Goal: Task Accomplishment & Management: Complete application form

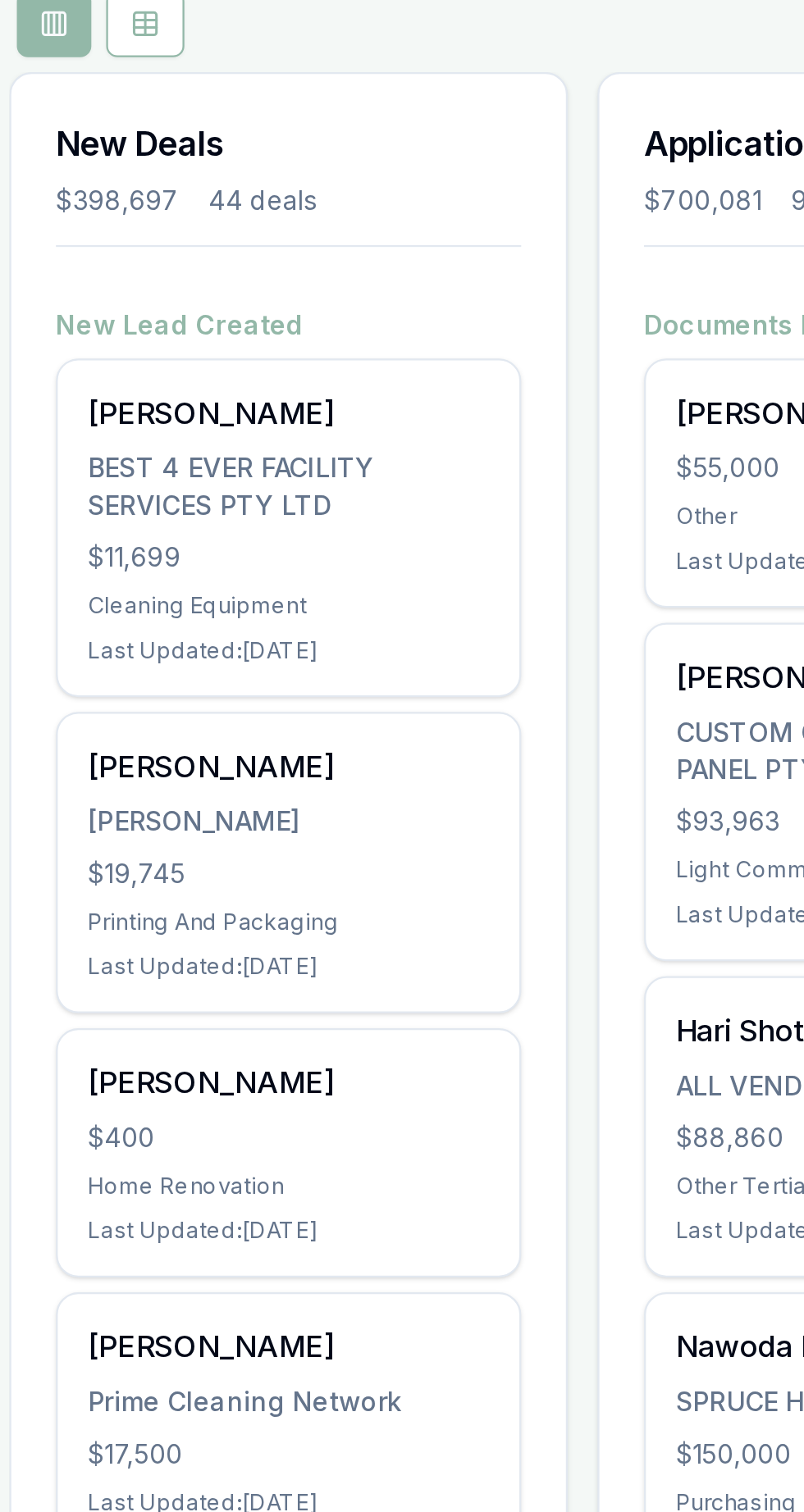
click at [190, 423] on div "BEST 4 EVER FACILITY SERVICES PTY LTD" at bounding box center [188, 423] width 177 height 32
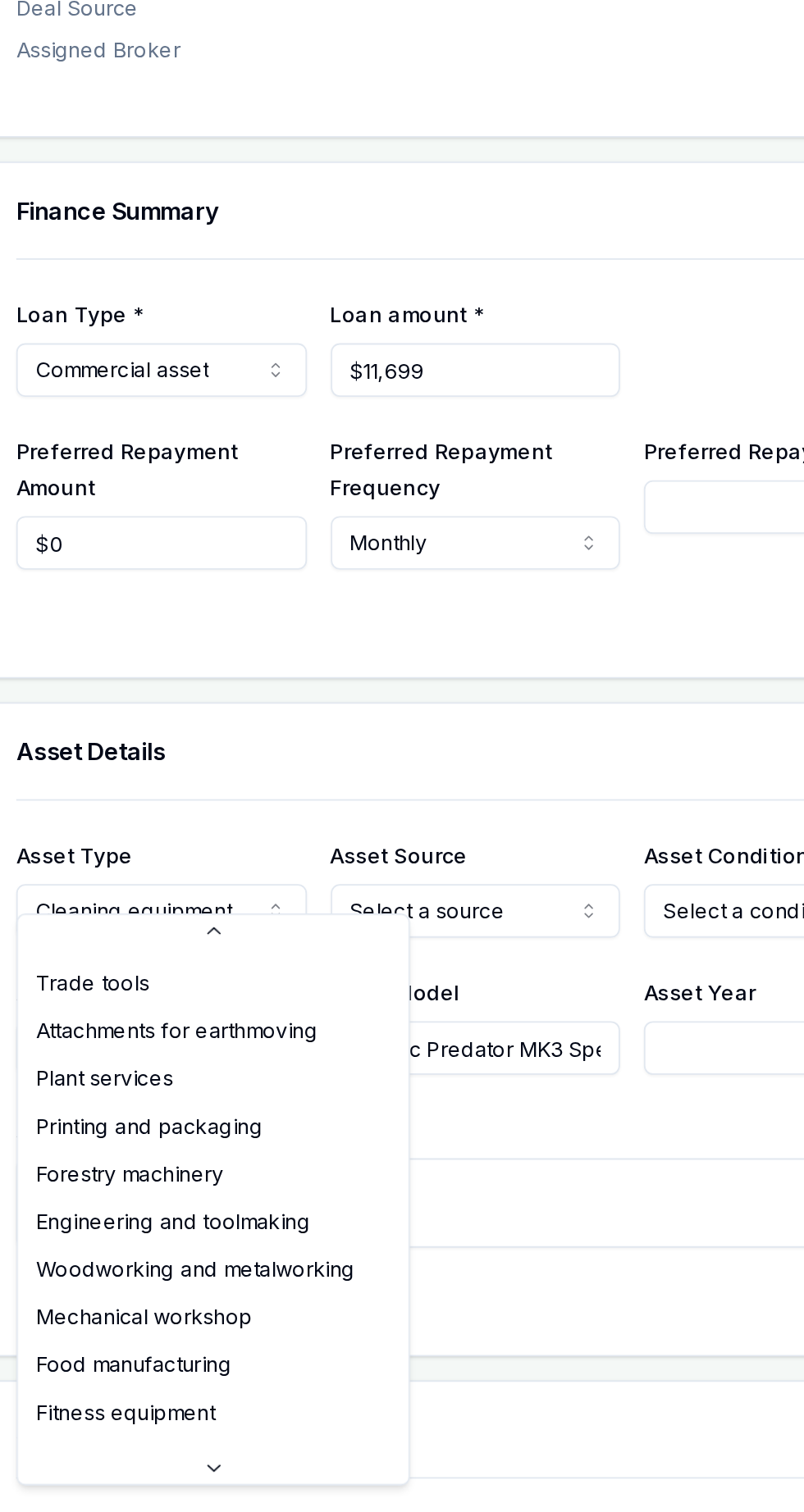
scroll to position [6, 0]
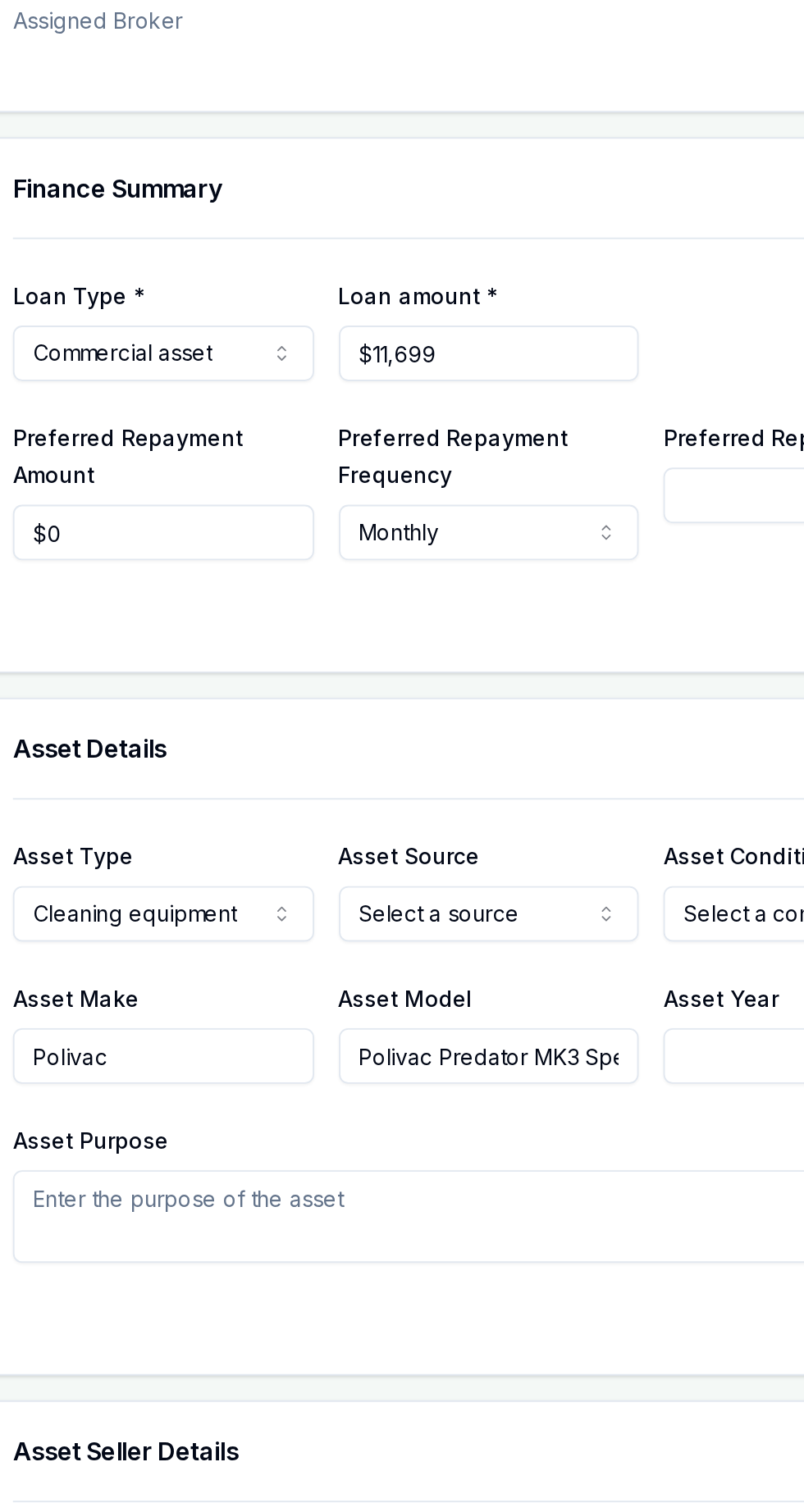
click at [438, 735] on div at bounding box center [424, 742] width 678 height 13
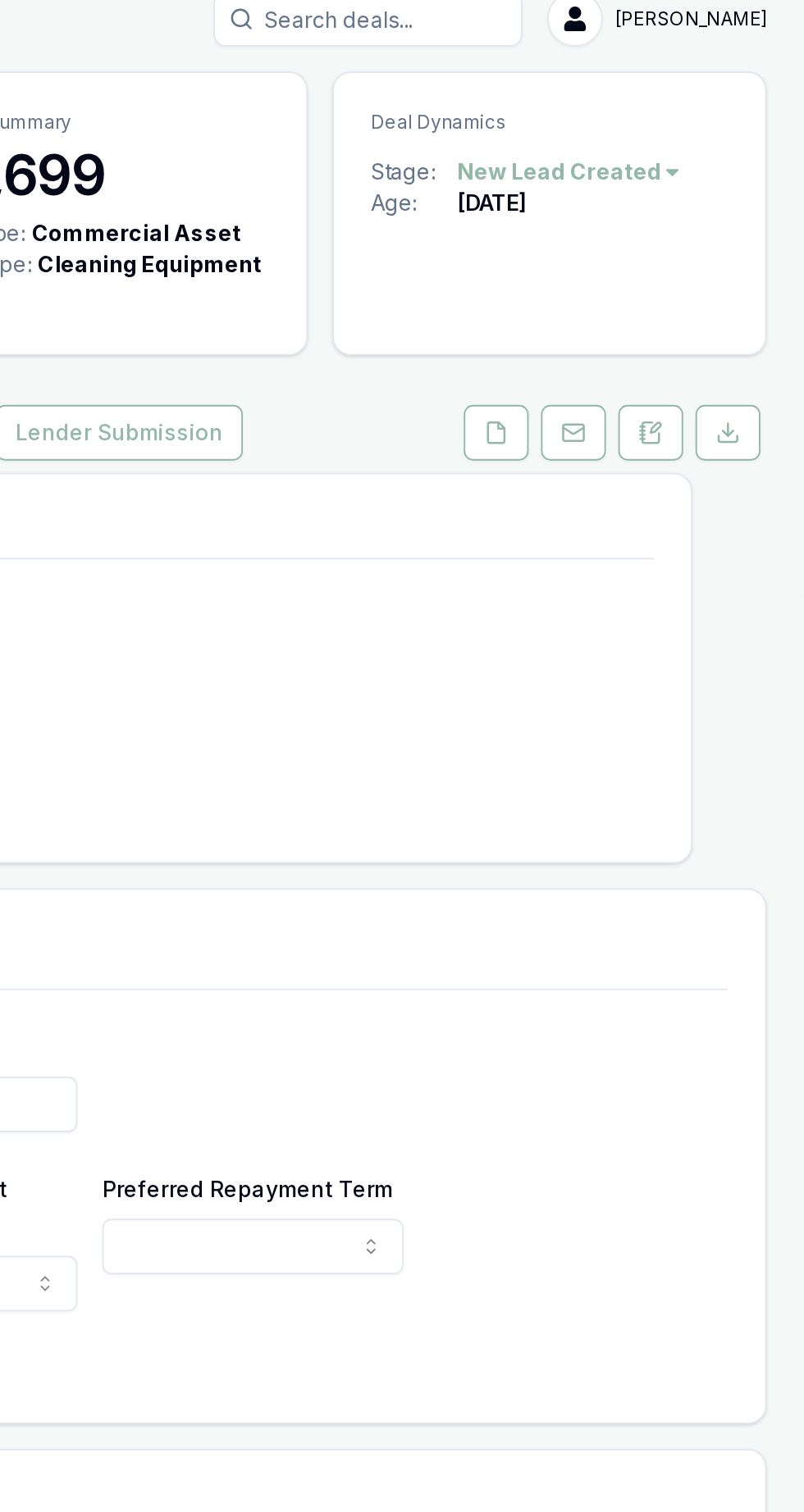
click at [637, 236] on icon at bounding box center [641, 241] width 9 height 11
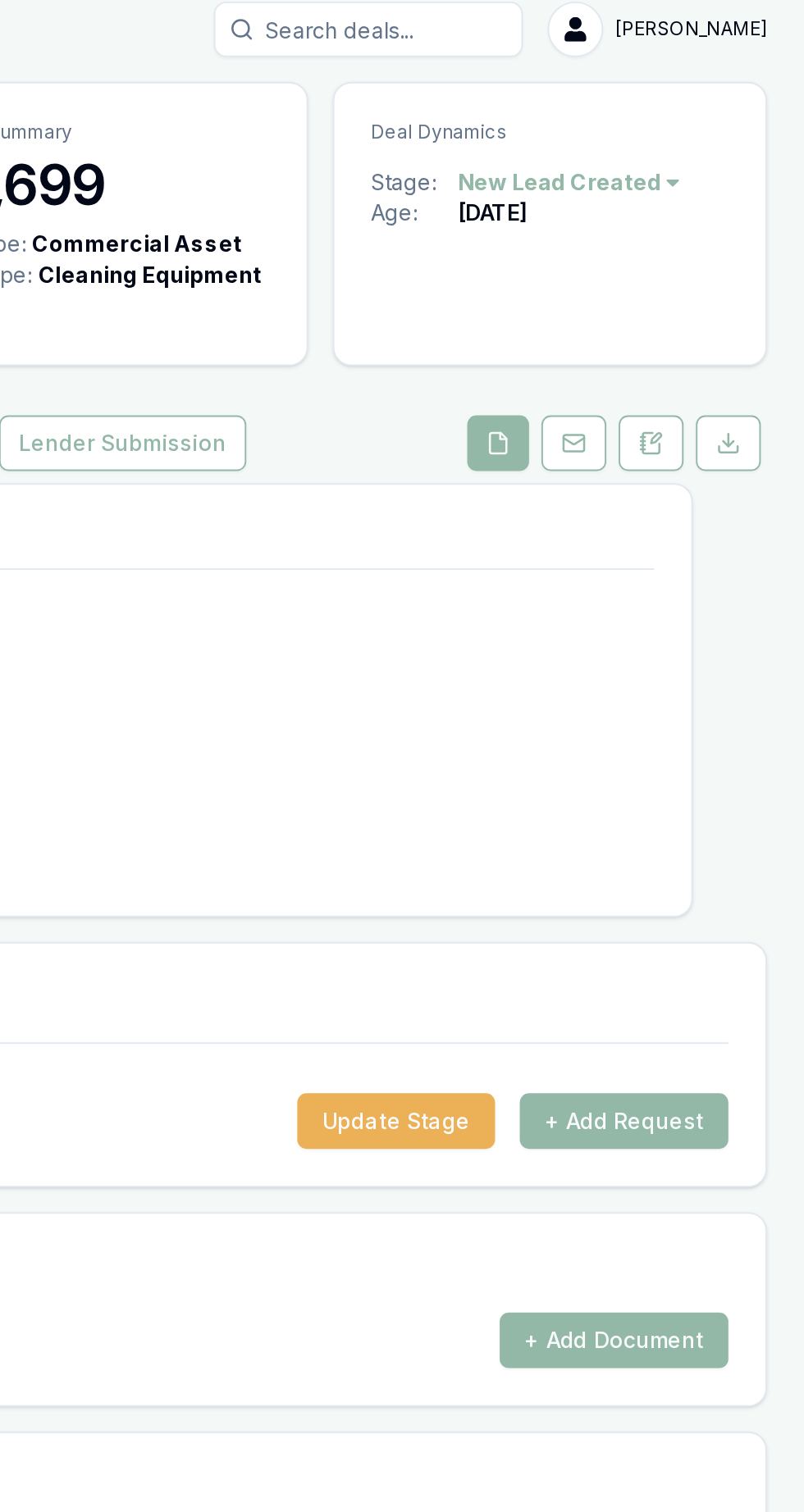
click at [750, 593] on button "+ Add Request" at bounding box center [708, 607] width 111 height 30
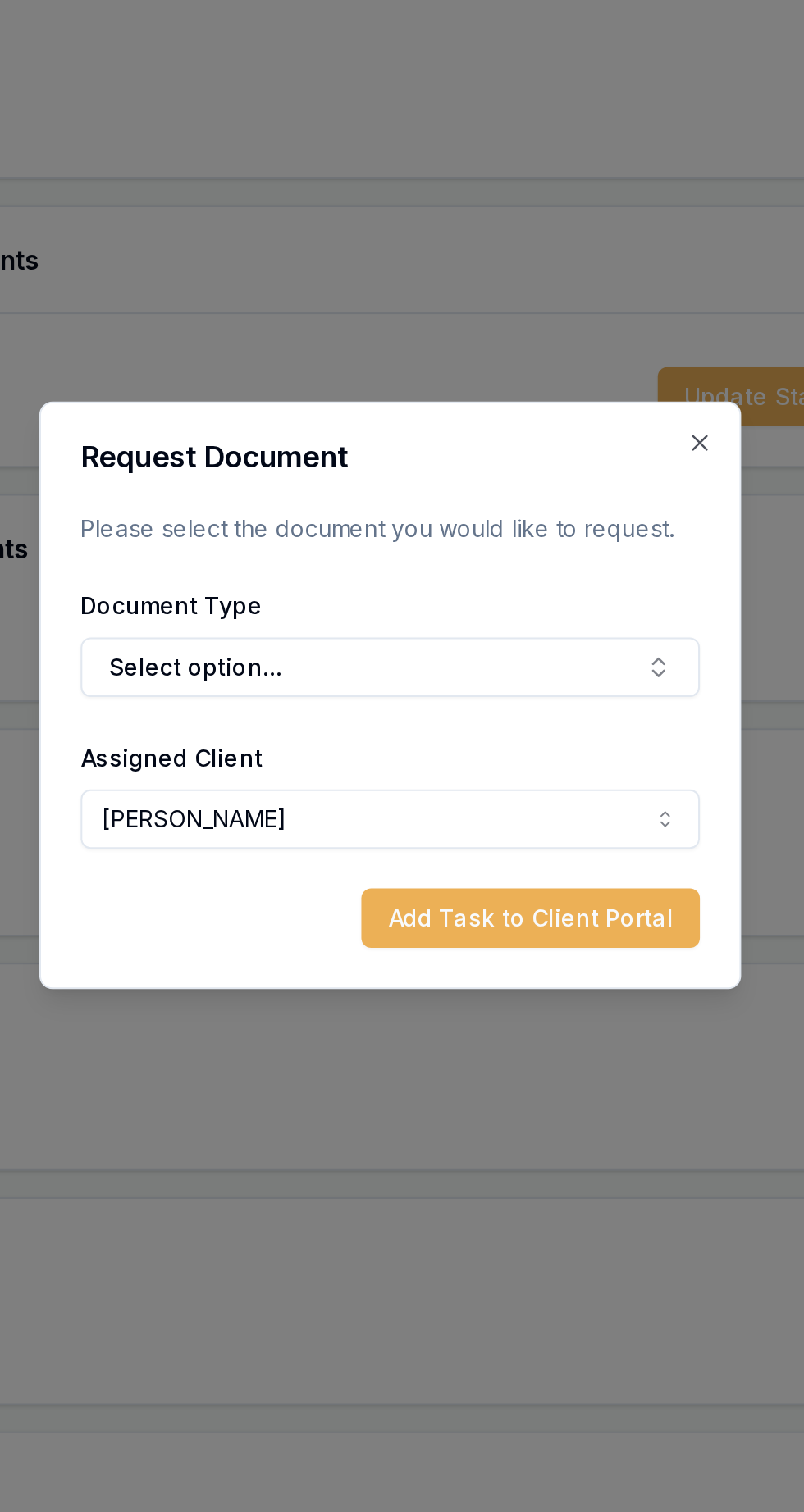
scroll to position [6, 0]
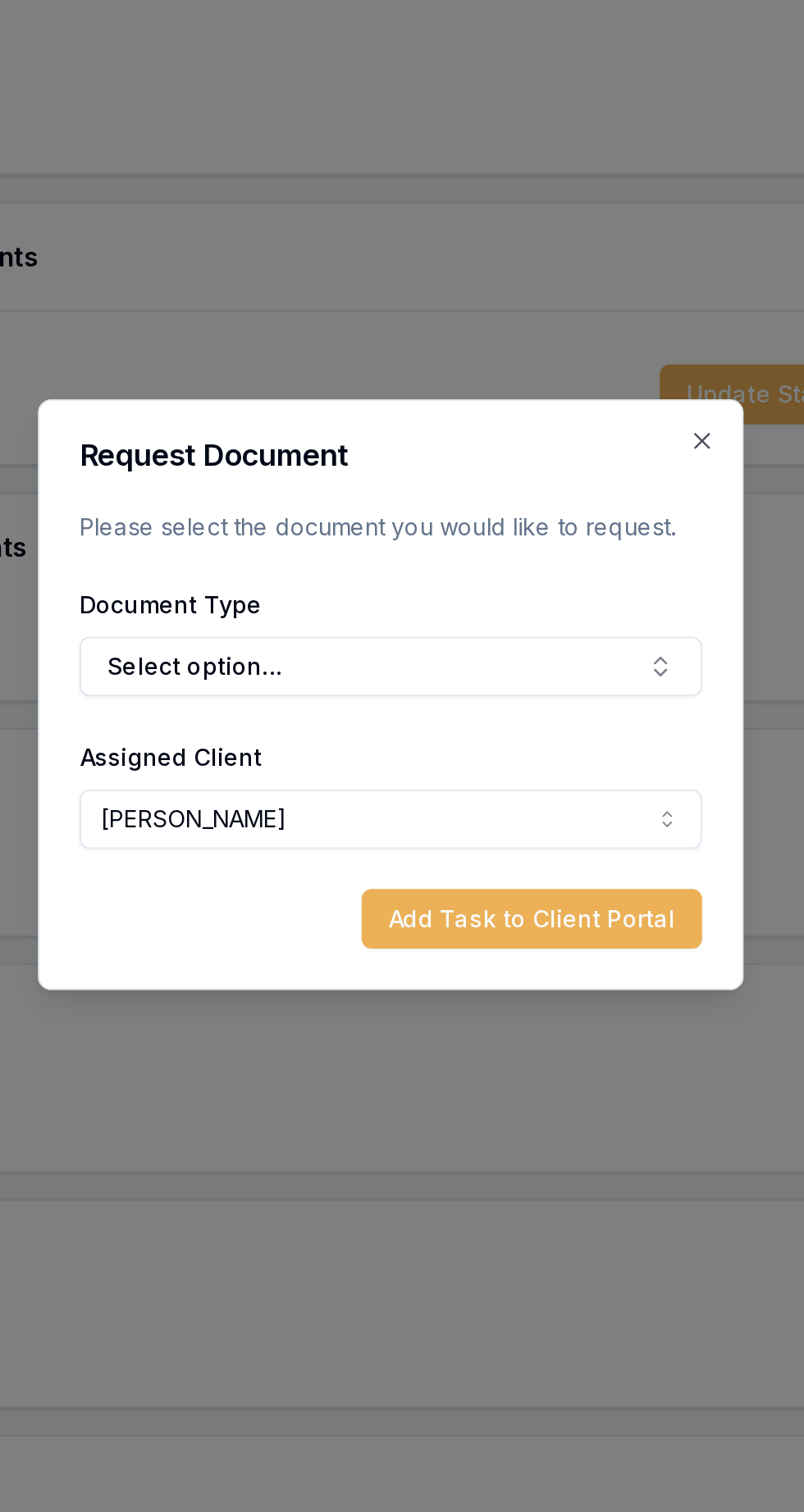
click at [274, 745] on button "Select option..." at bounding box center [402, 742] width 308 height 30
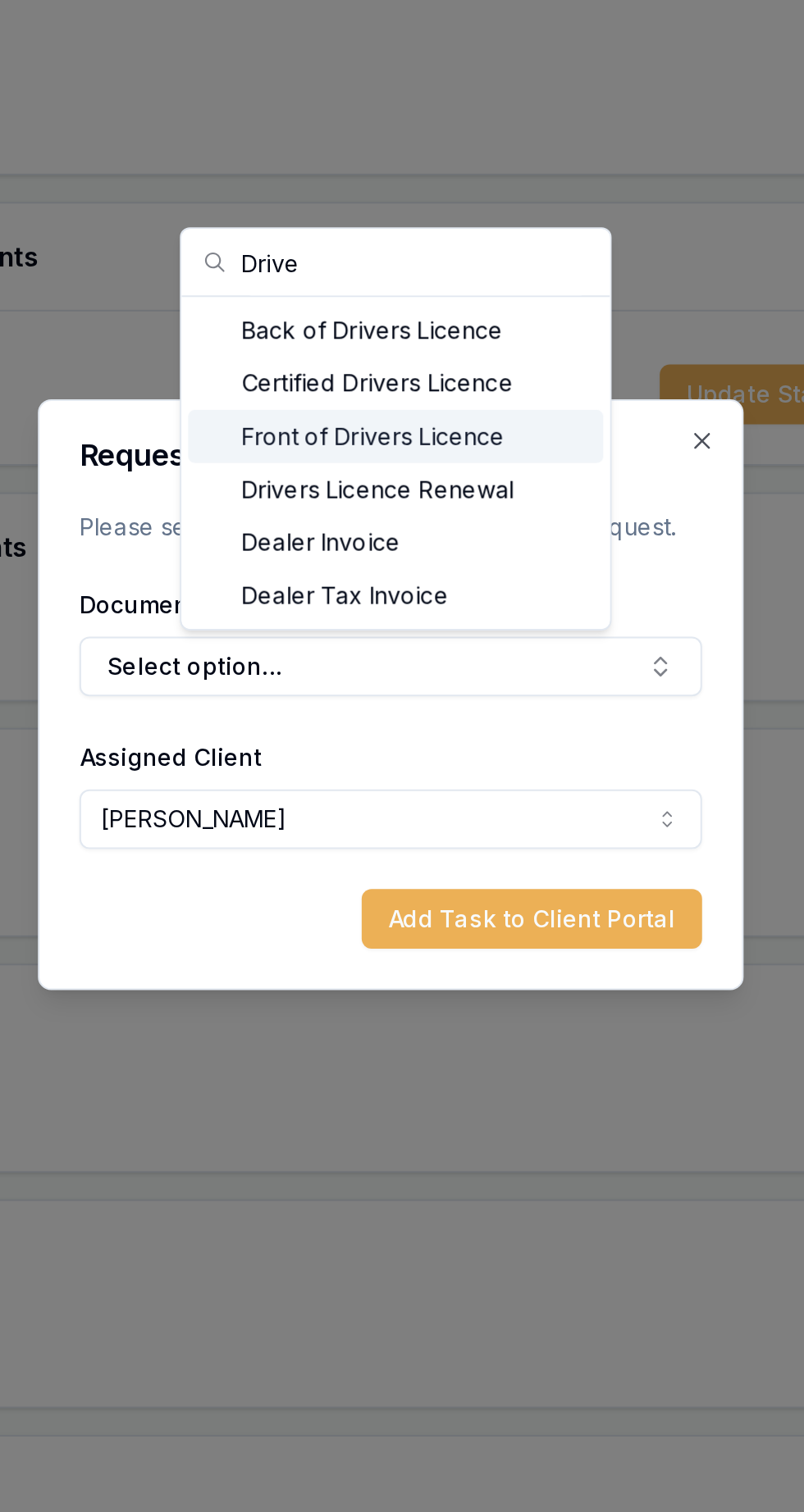
type input "Drive"
click at [341, 635] on div "Front of Drivers Licence" at bounding box center [404, 627] width 205 height 26
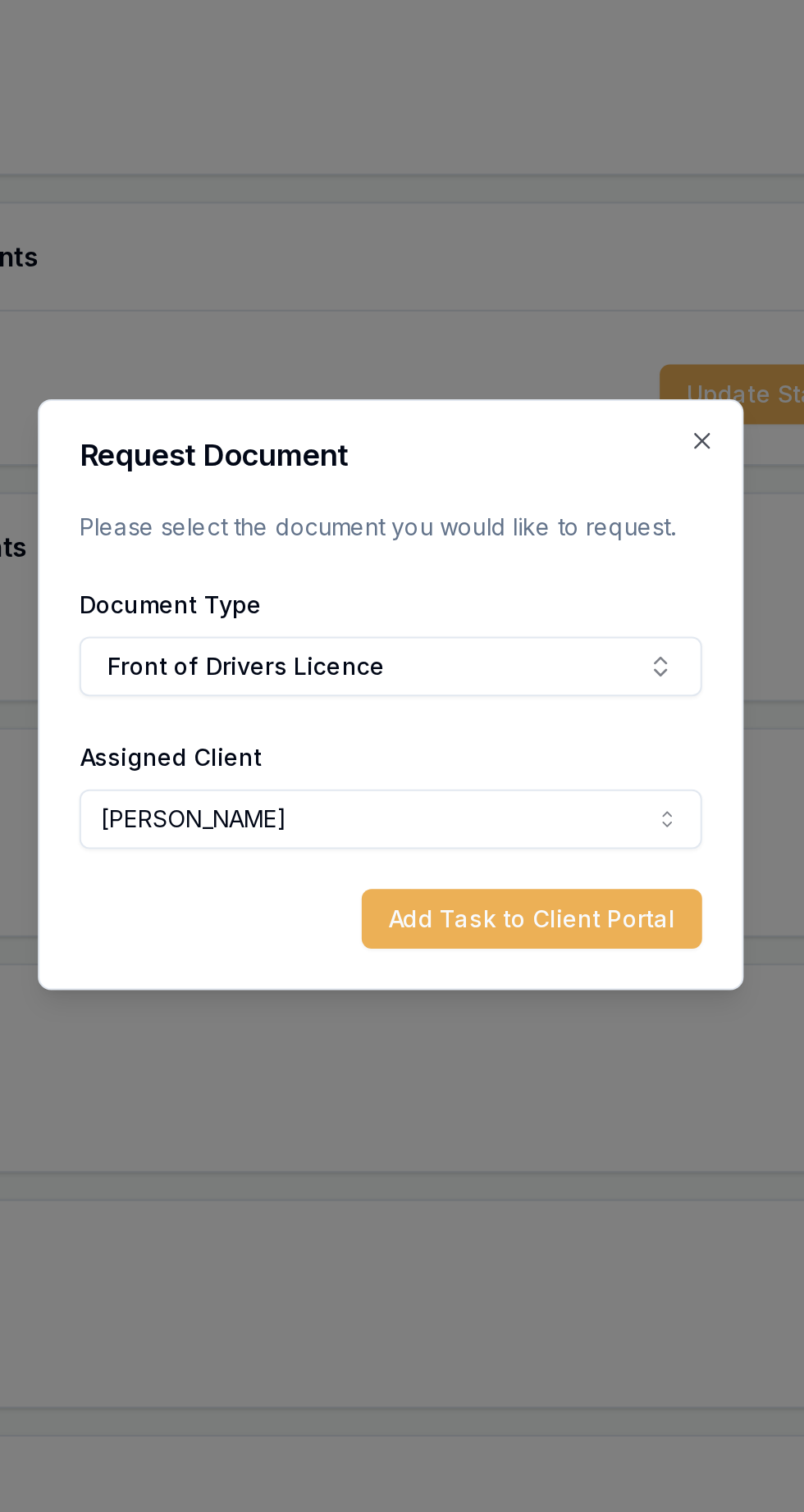
click at [532, 861] on button "Add Task to Client Portal" at bounding box center [472, 866] width 168 height 30
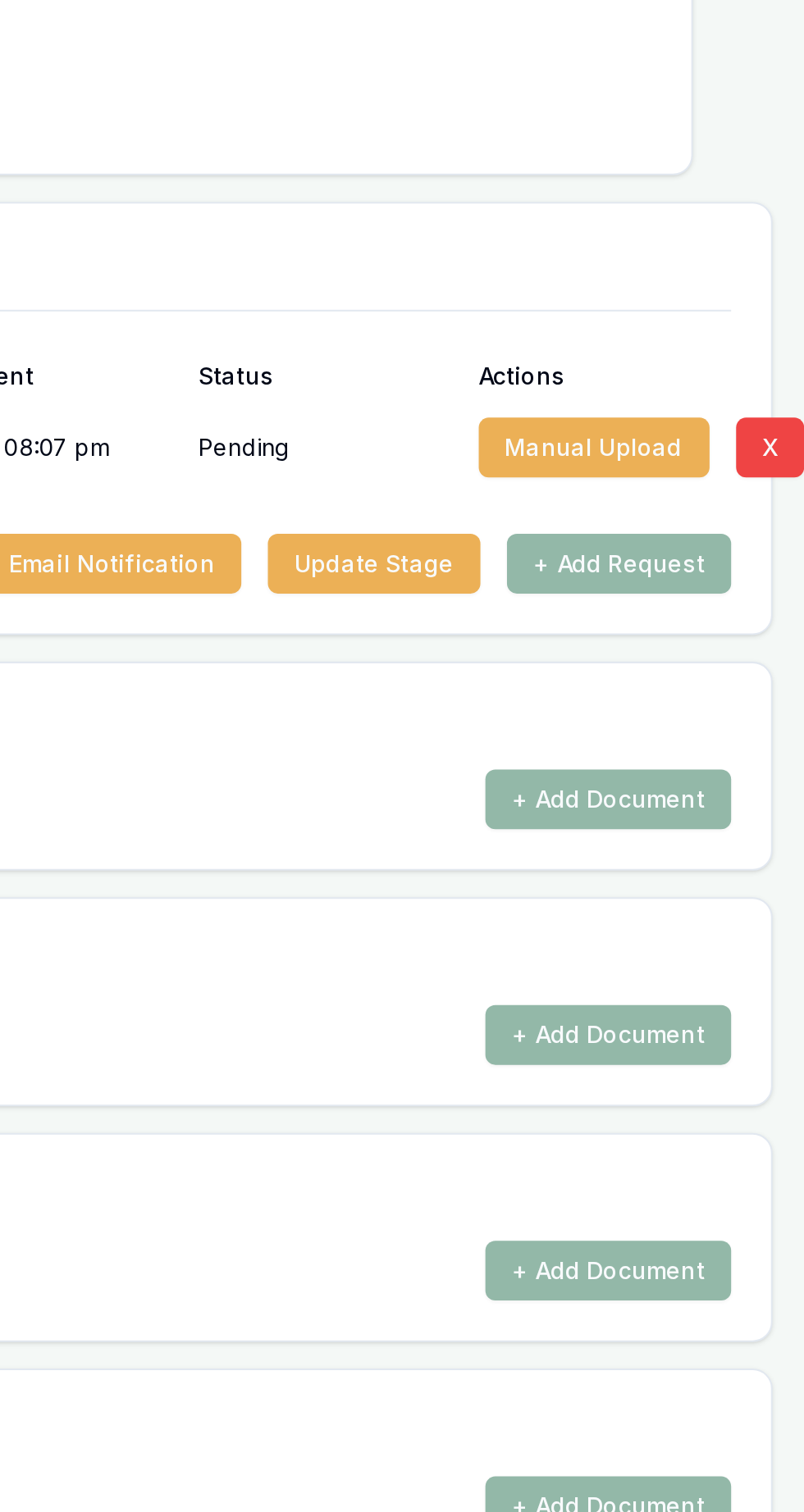
click at [733, 677] on button "+ Add Request" at bounding box center [708, 691] width 111 height 30
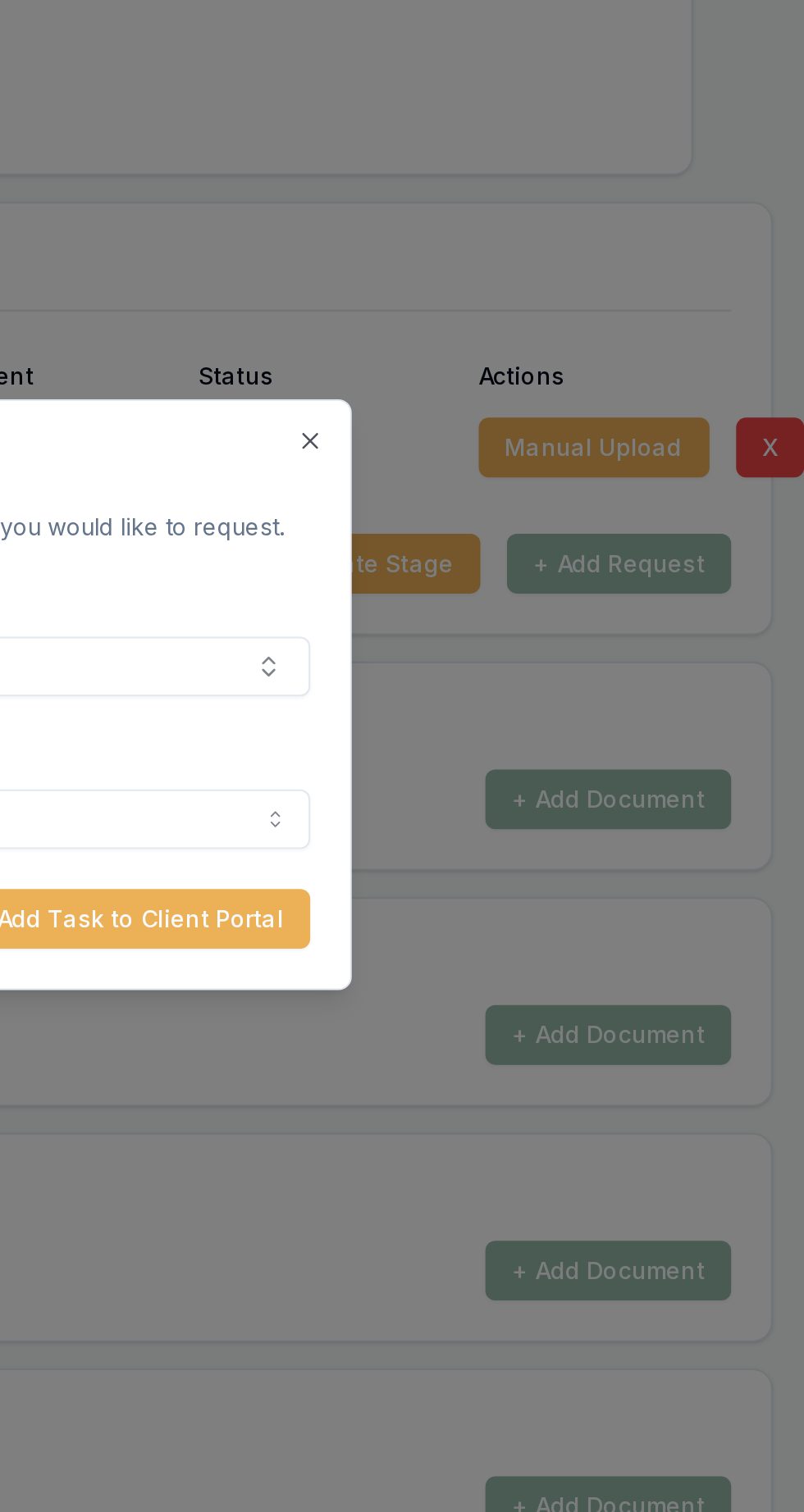
click at [660, 746] on div at bounding box center [402, 756] width 804 height 1512
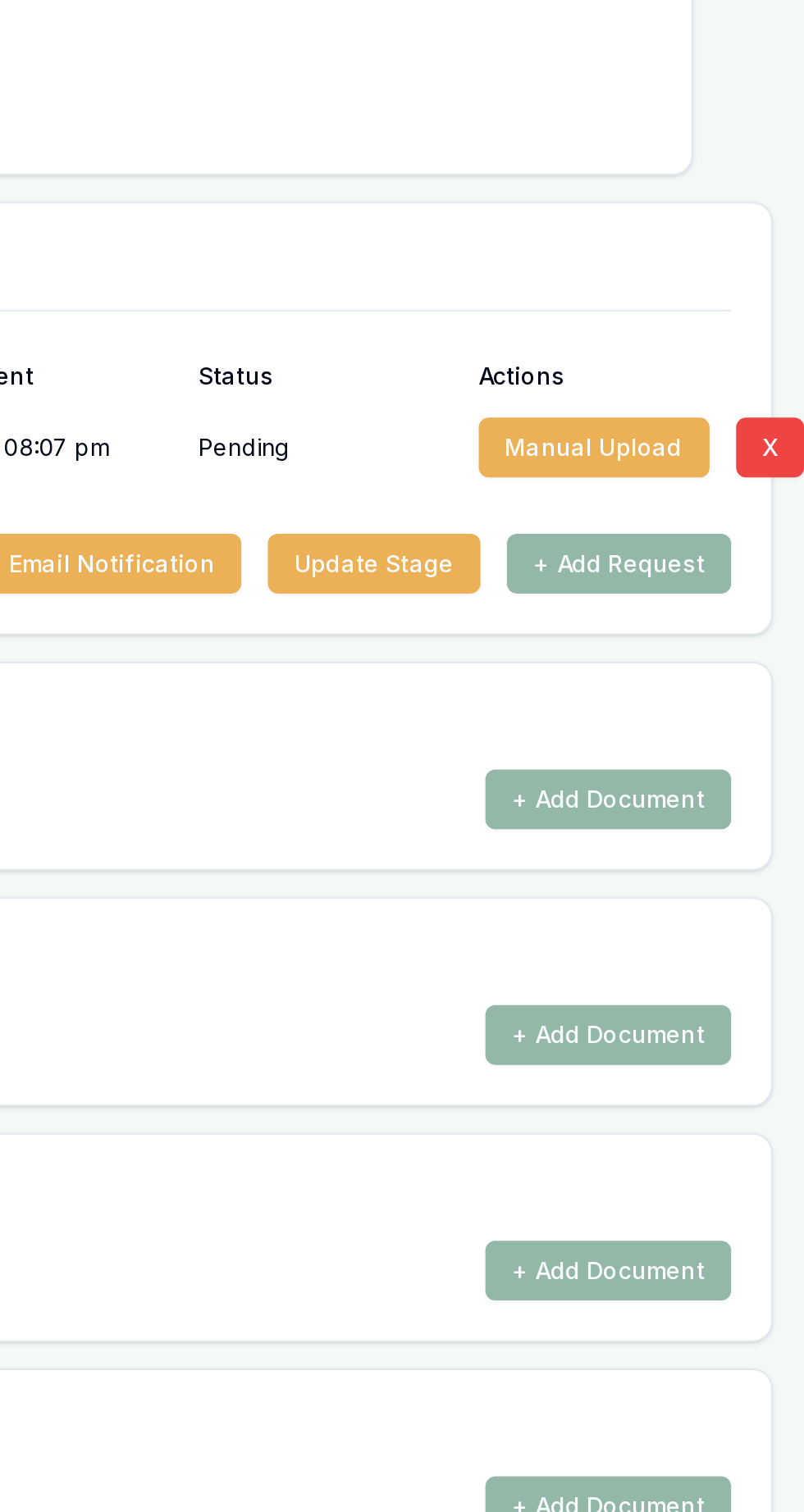
click at [418, 885] on div "Seller Documents" at bounding box center [424, 882] width 717 height 53
click at [740, 679] on button "+ Add Request" at bounding box center [708, 691] width 111 height 30
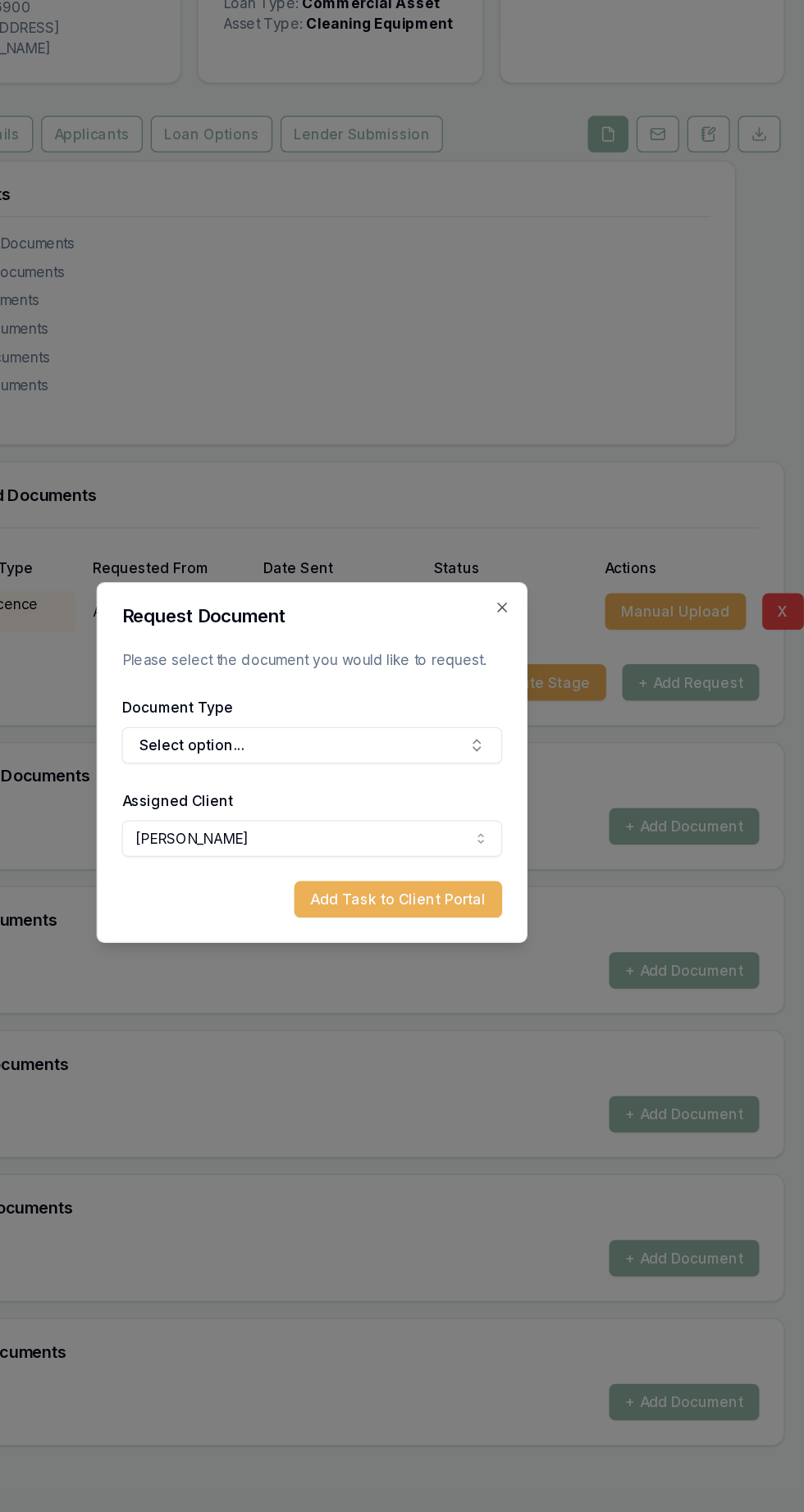
click at [500, 746] on button "Select option..." at bounding box center [402, 742] width 308 height 30
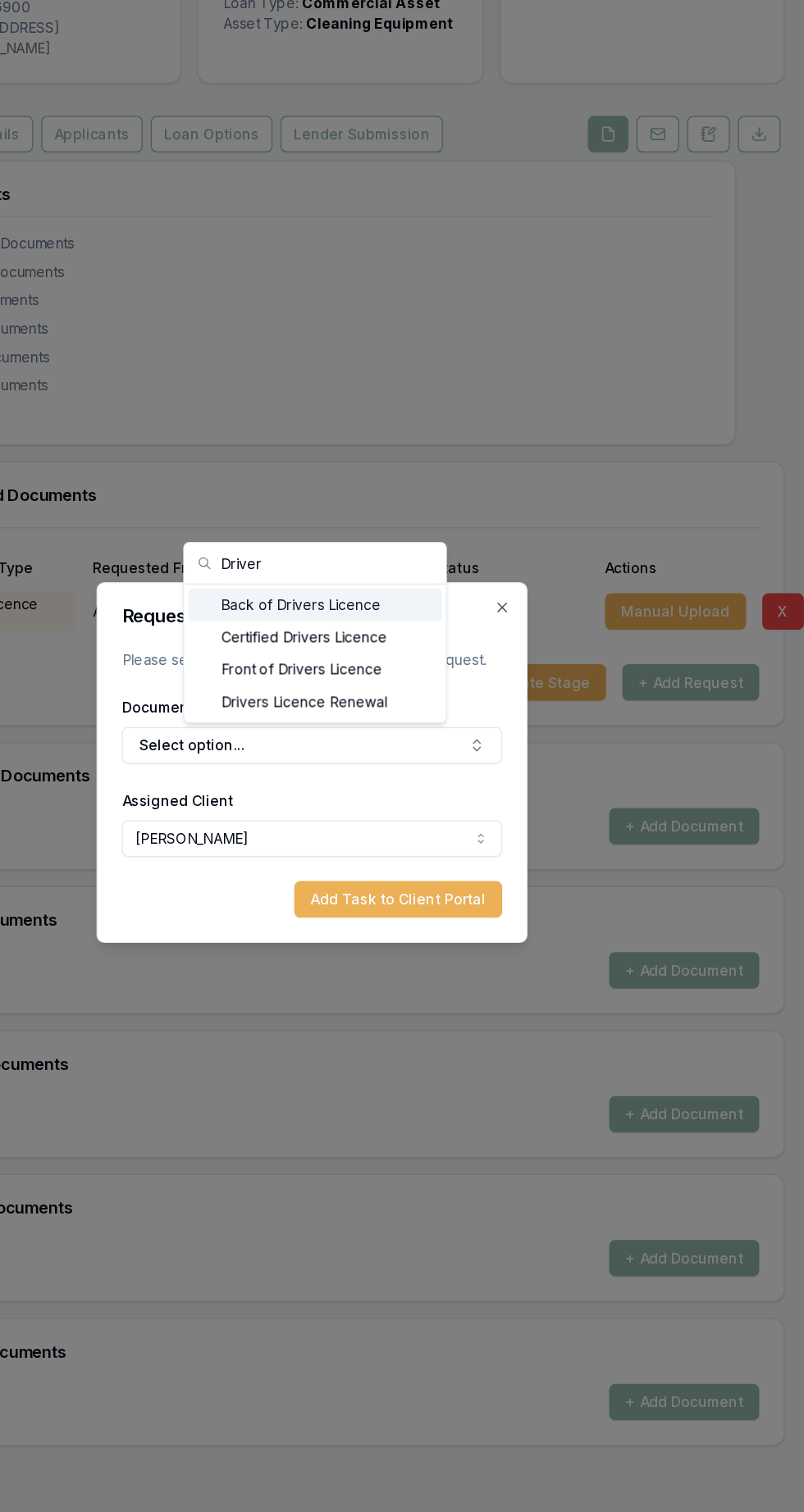
type input "Driver"
click at [337, 633] on div "Back of Drivers Licence" at bounding box center [404, 627] width 205 height 26
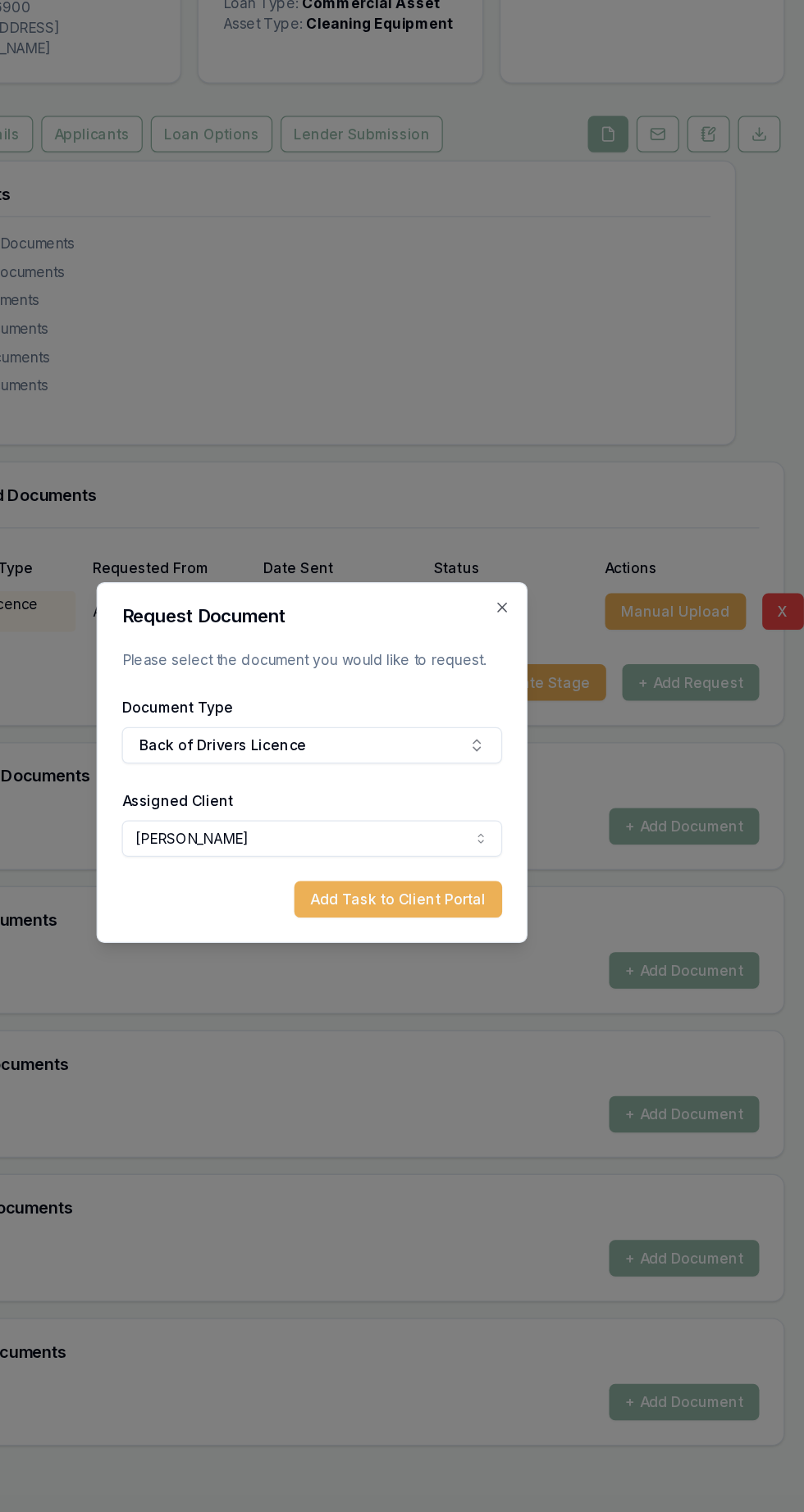
click at [527, 871] on button "Add Task to Client Portal" at bounding box center [472, 866] width 168 height 30
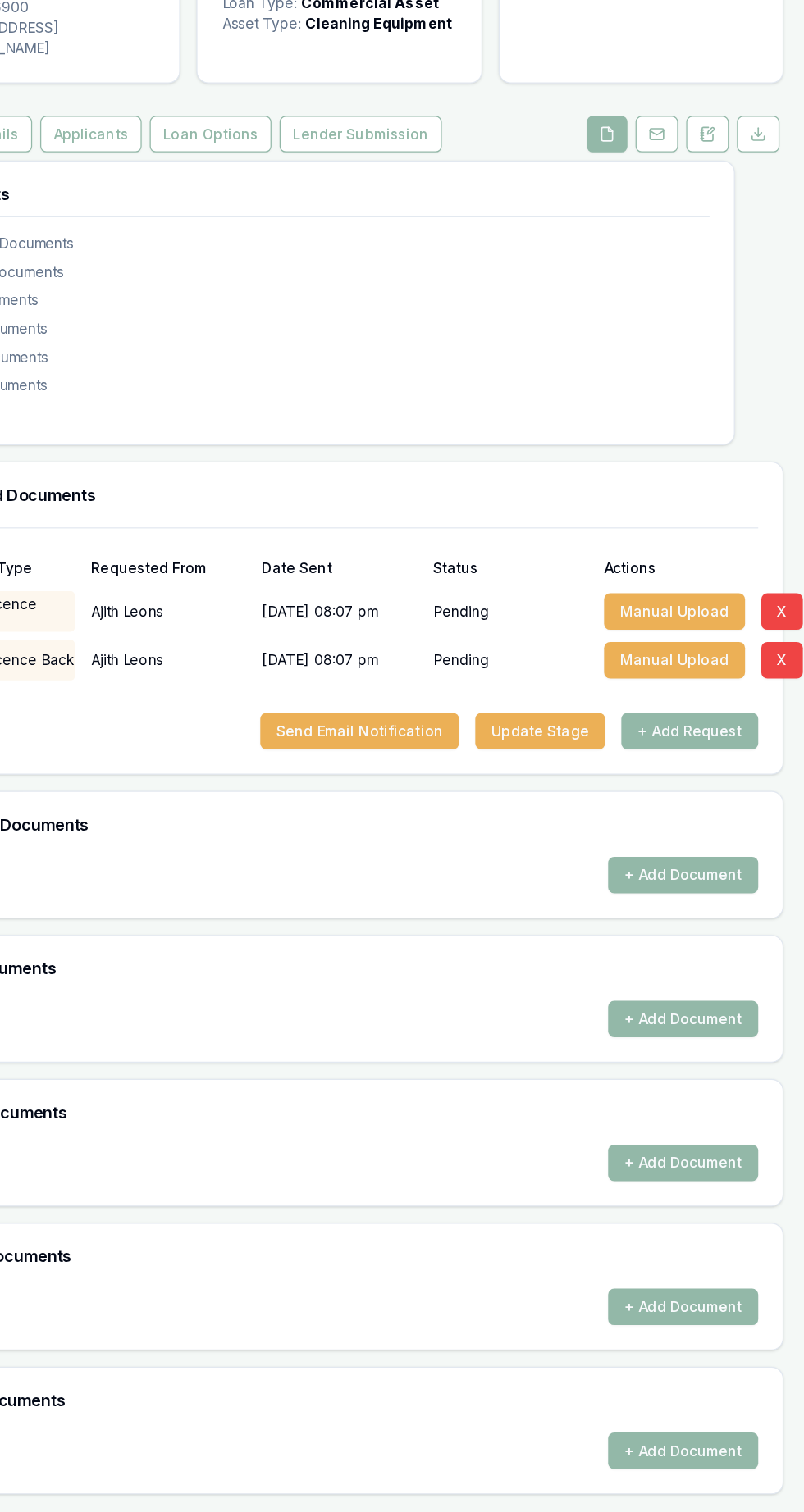
click at [739, 716] on button "+ Add Request" at bounding box center [708, 730] width 111 height 30
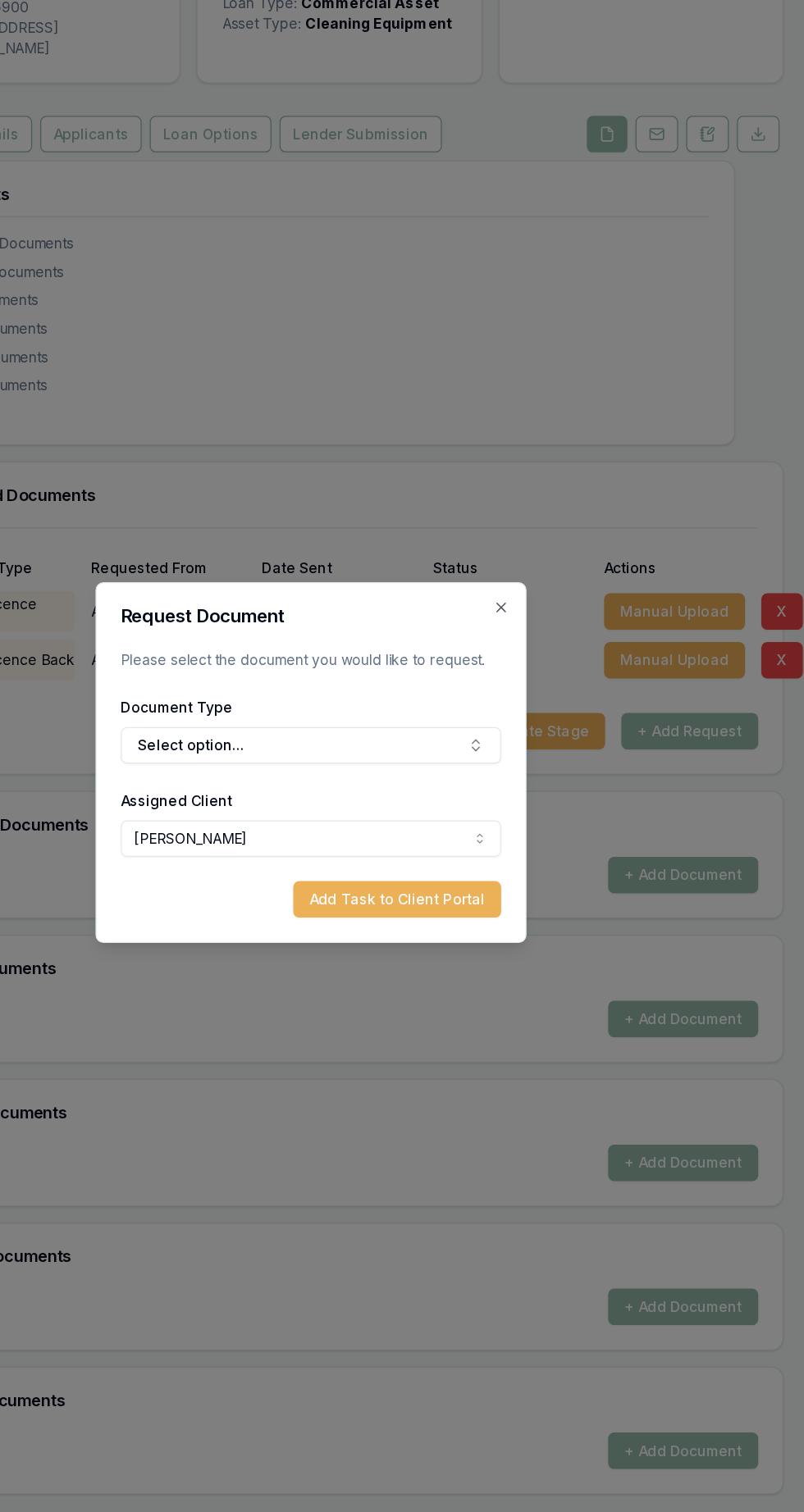
click at [267, 746] on button "Select option..." at bounding box center [402, 742] width 308 height 30
type input "Medi"
click at [341, 676] on div "Medicare Card" at bounding box center [404, 680] width 205 height 26
click at [529, 876] on button "Add Task to Client Portal" at bounding box center [472, 866] width 168 height 30
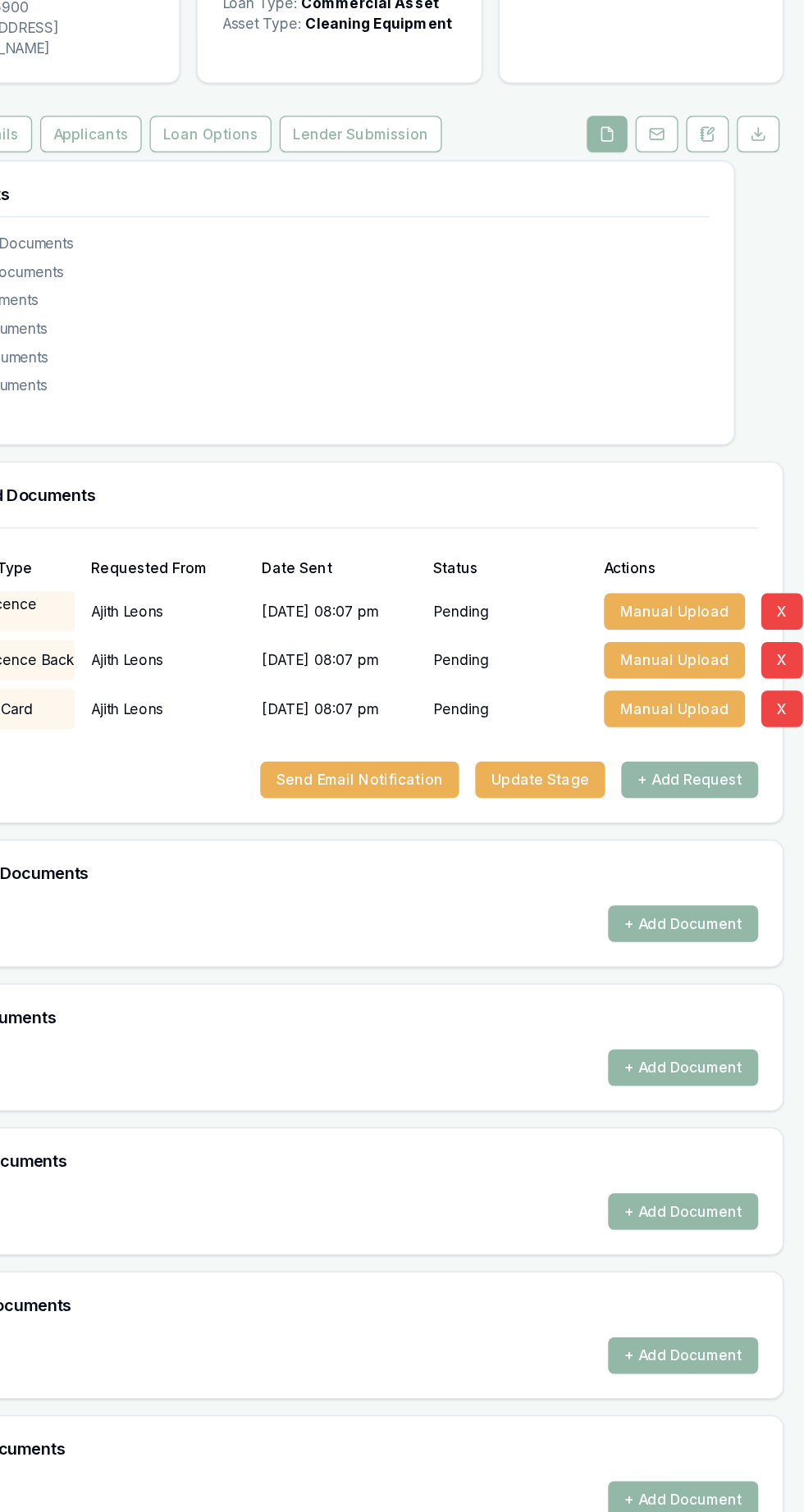
click at [729, 755] on button "+ Add Request" at bounding box center [708, 769] width 111 height 30
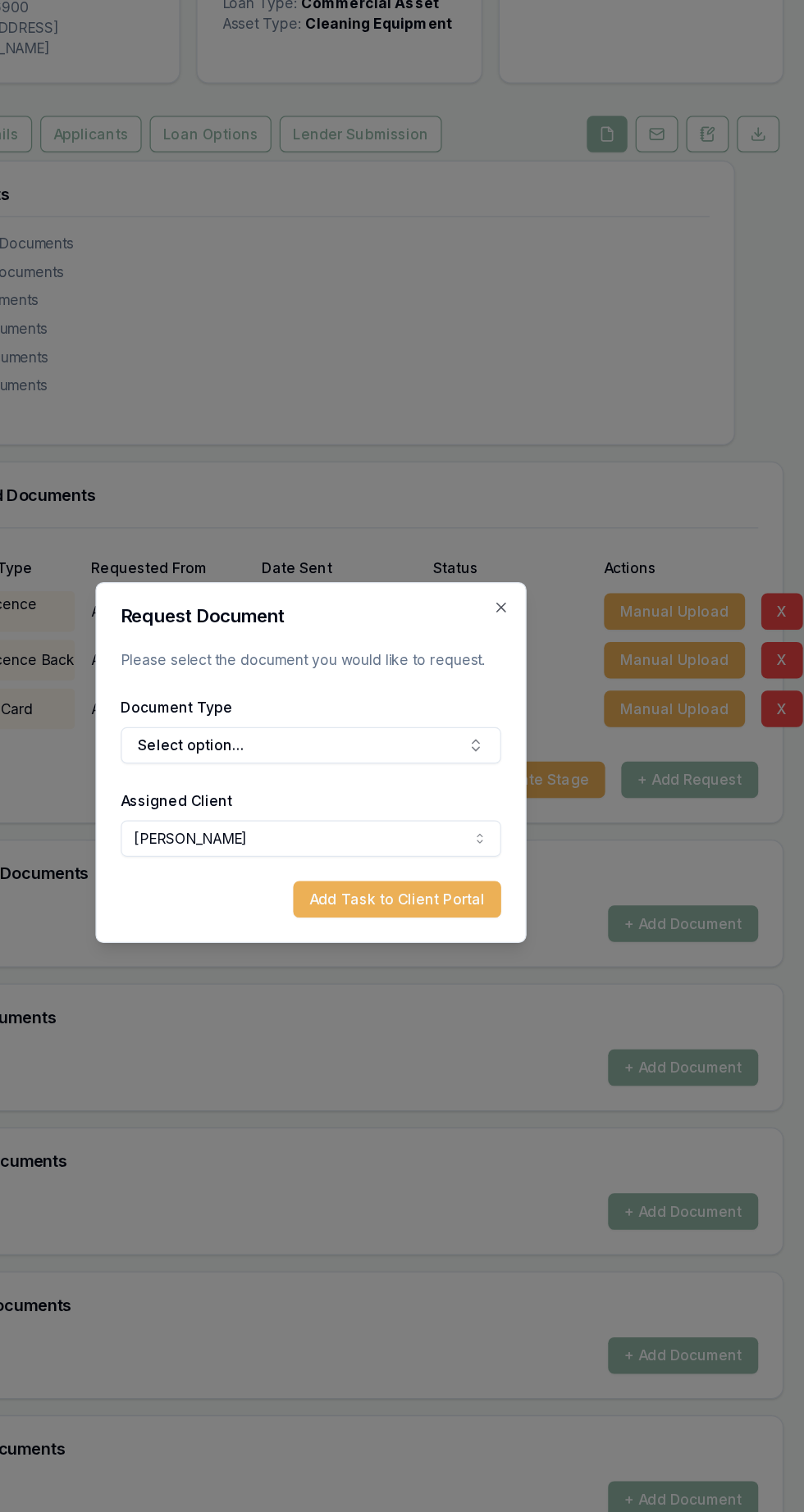
click at [288, 738] on button "Select option..." at bounding box center [402, 742] width 308 height 30
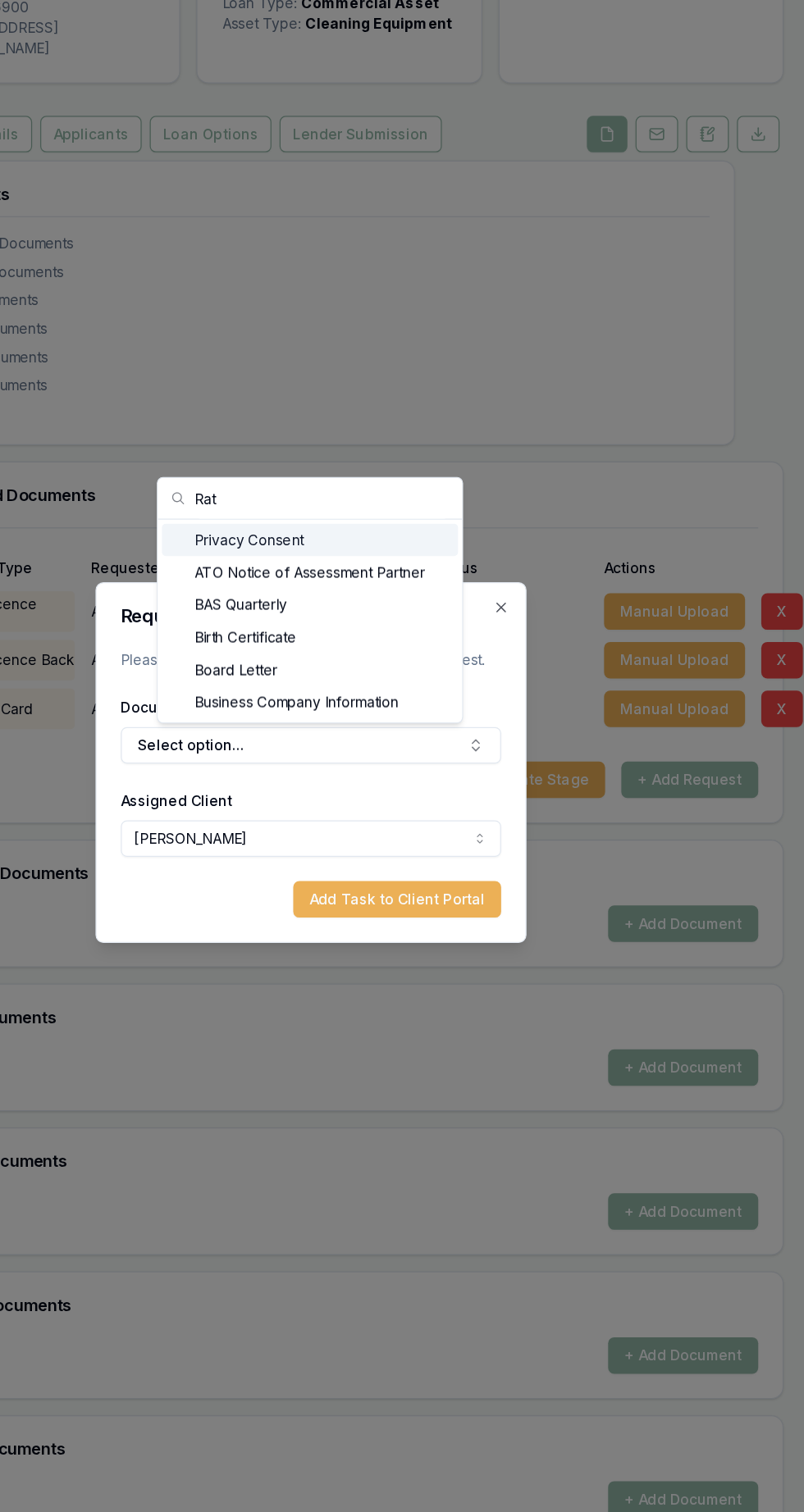
type input "Rate"
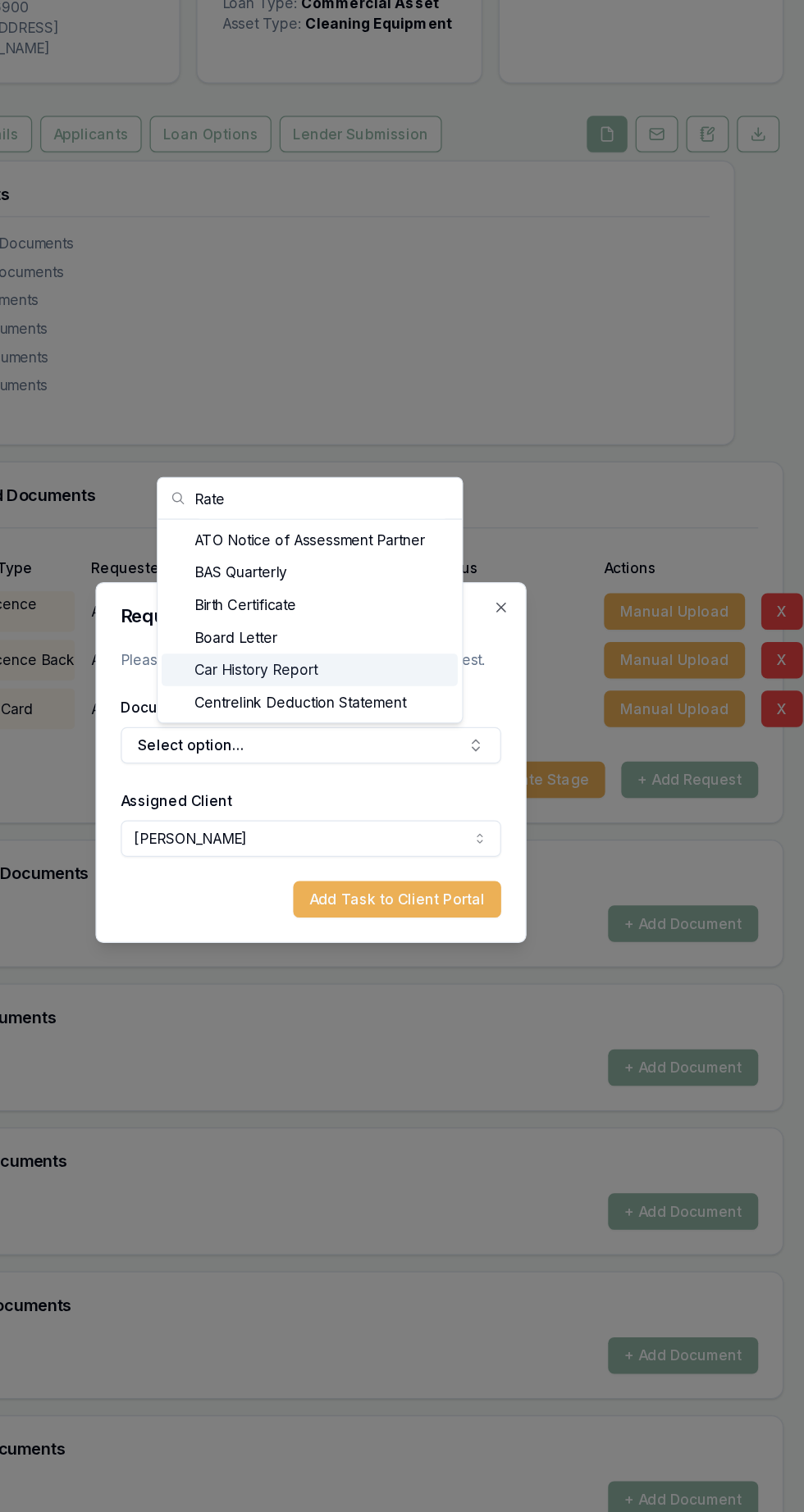
click at [296, 490] on div at bounding box center [402, 756] width 804 height 1512
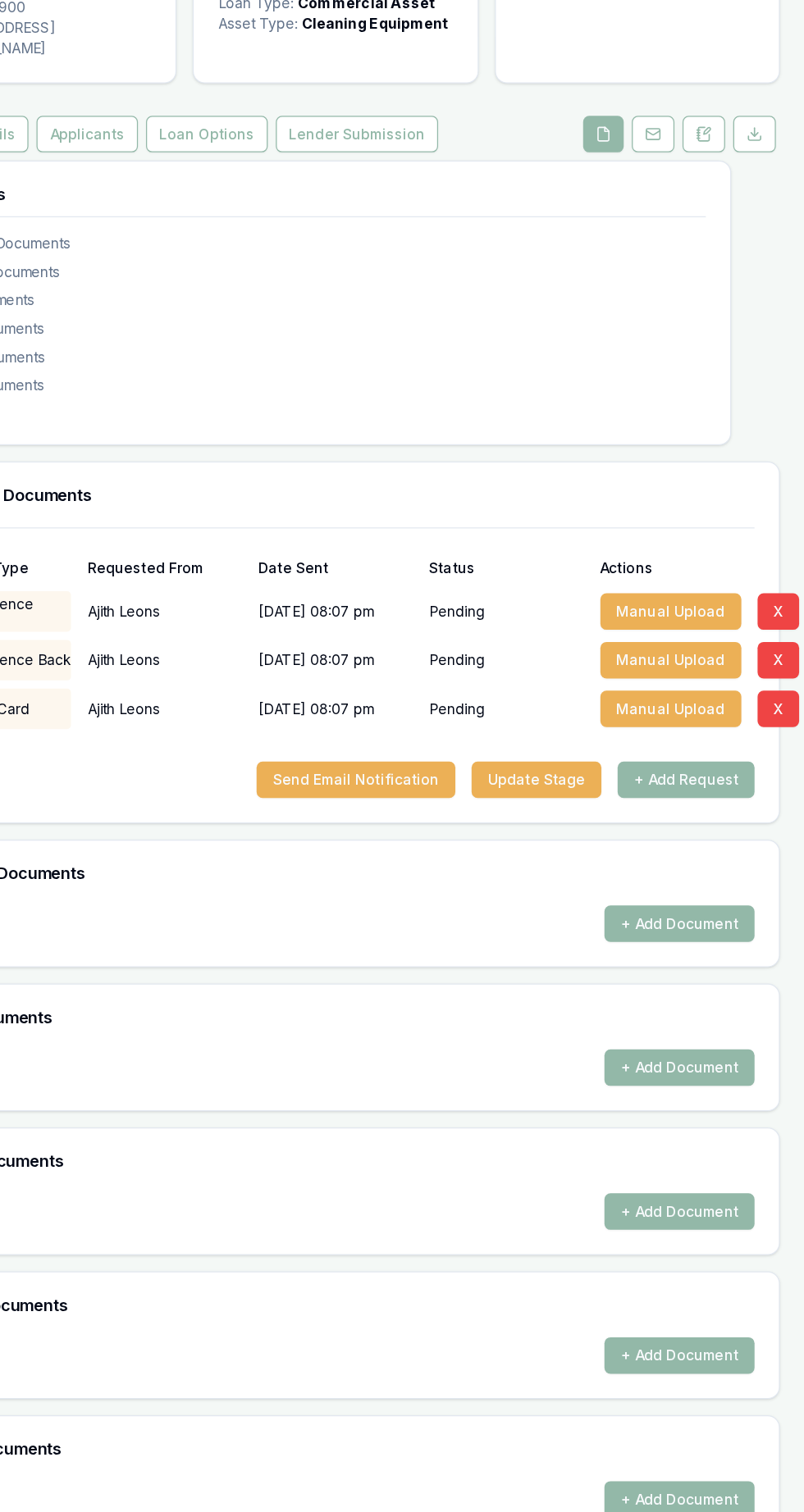
click at [492, 755] on button "Send Email Notification" at bounding box center [441, 769] width 161 height 30
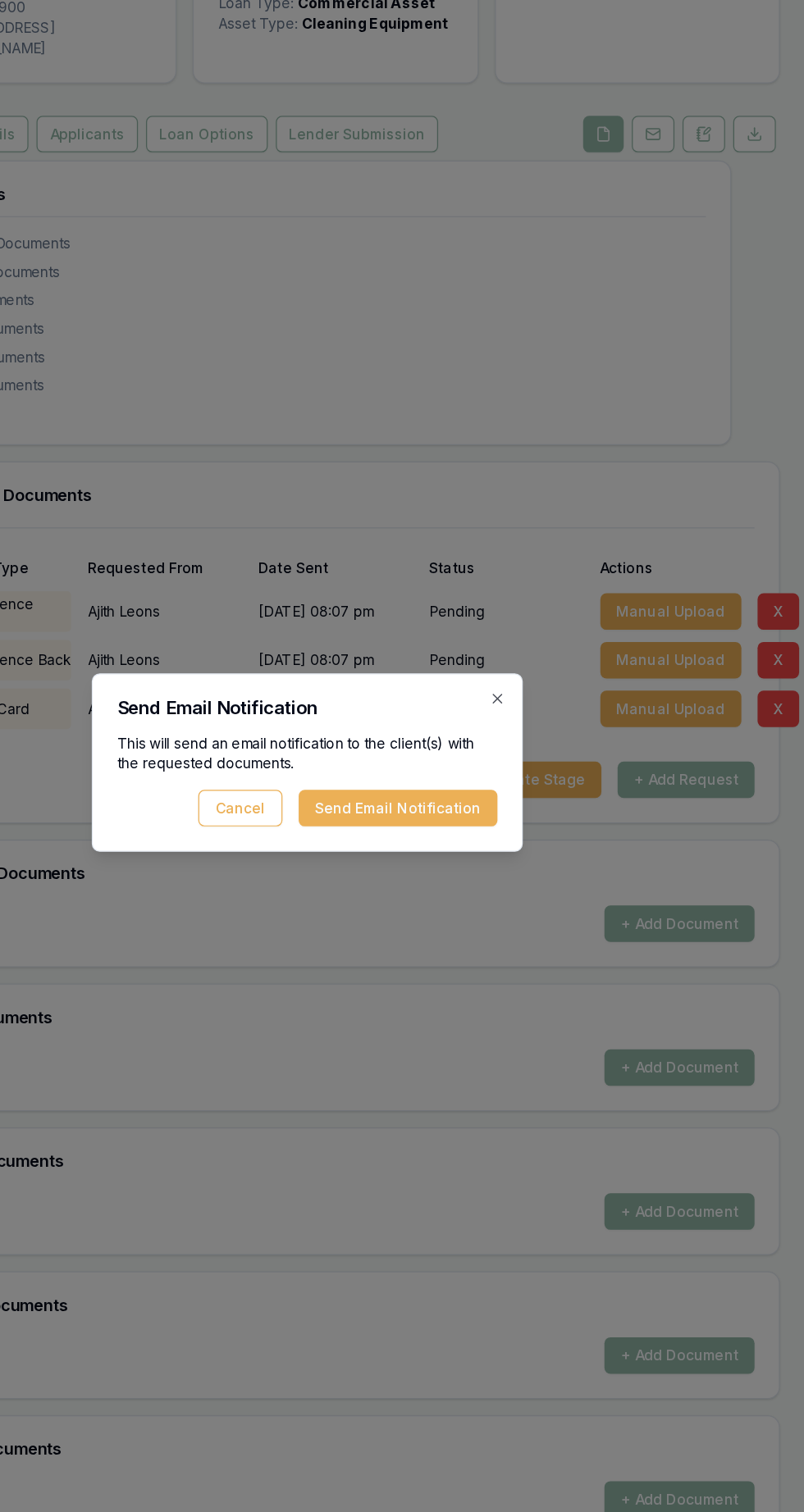
click at [522, 793] on button "Send Email Notification" at bounding box center [475, 792] width 161 height 30
